Goal: Information Seeking & Learning: Learn about a topic

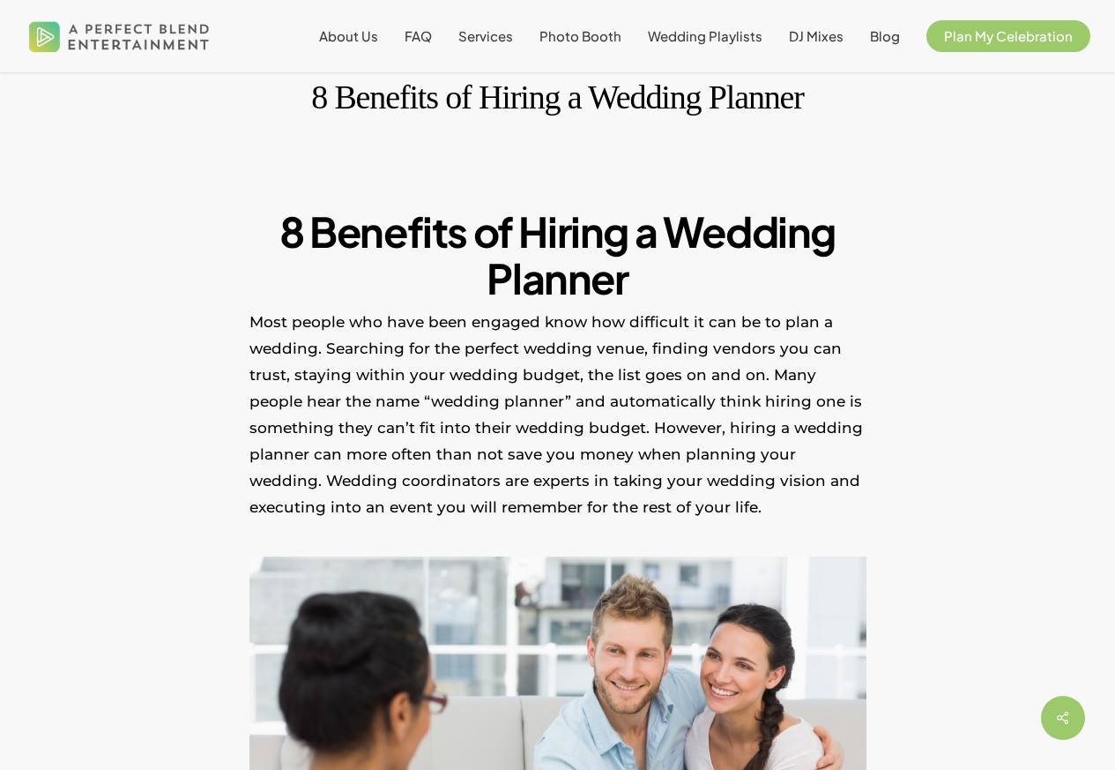
scroll to position [635, 0]
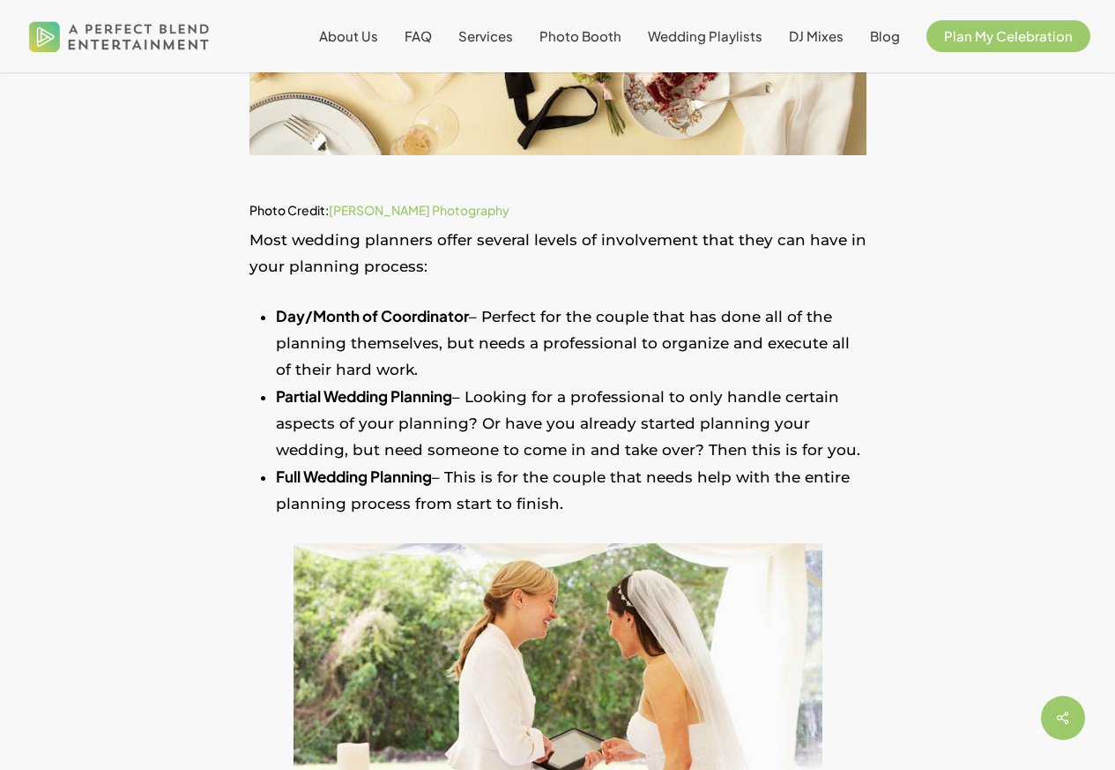
scroll to position [1799, 0]
